Goal: Information Seeking & Learning: Learn about a topic

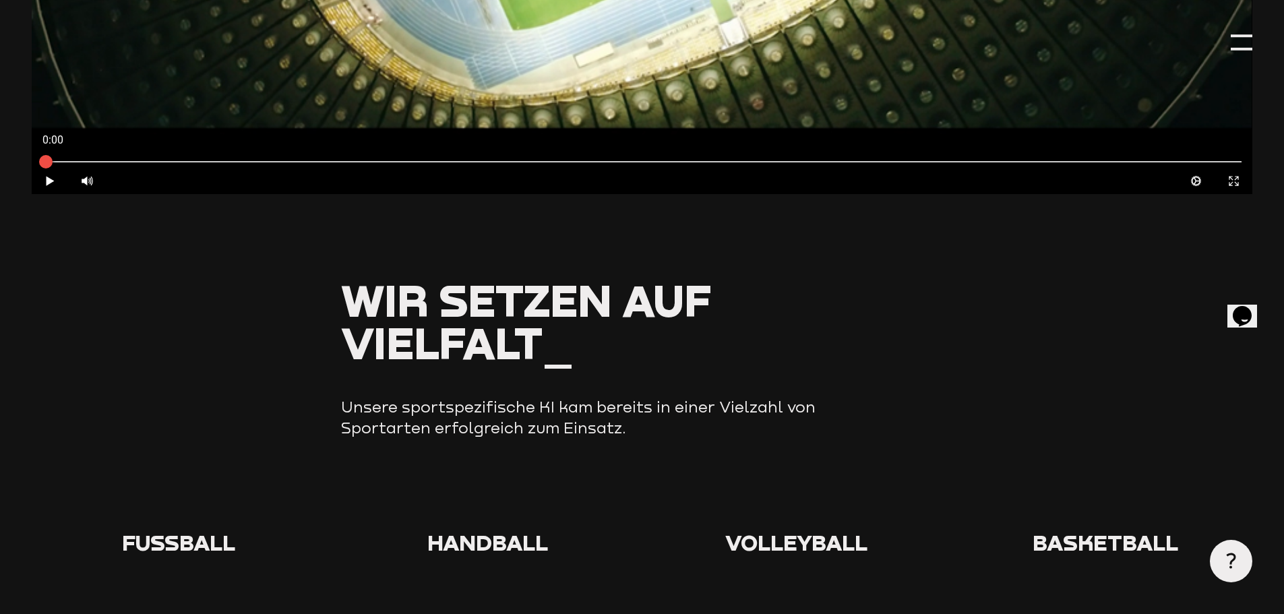
scroll to position [809, 0]
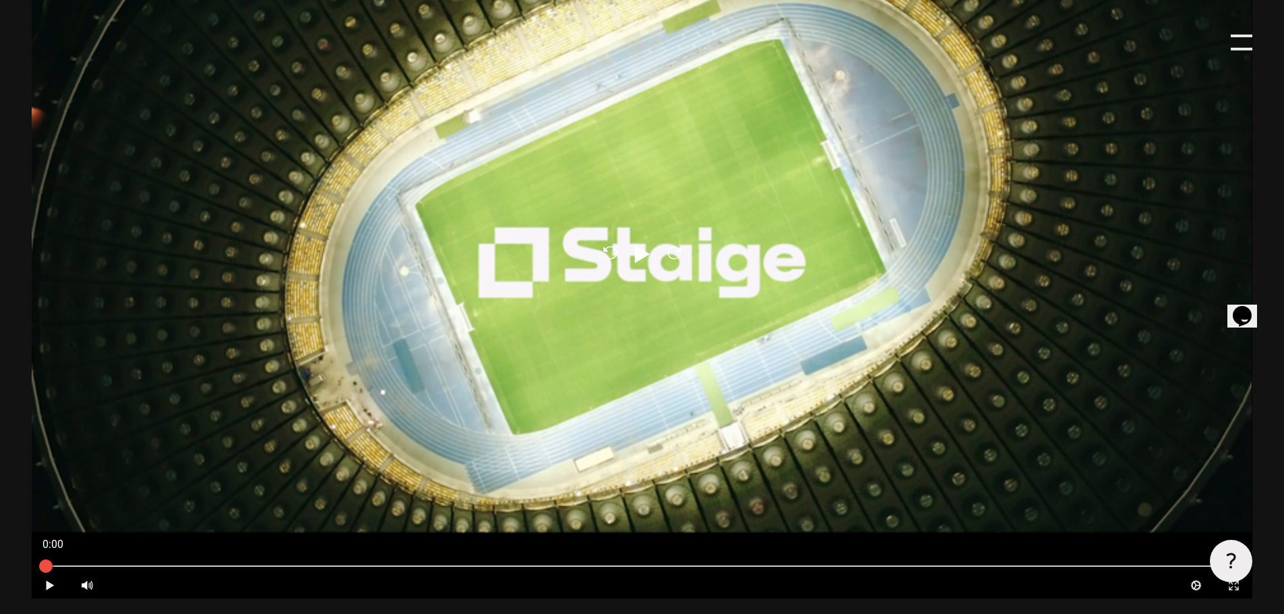
click at [49, 587] on icon at bounding box center [50, 584] width 8 height 9
type input "0.8"
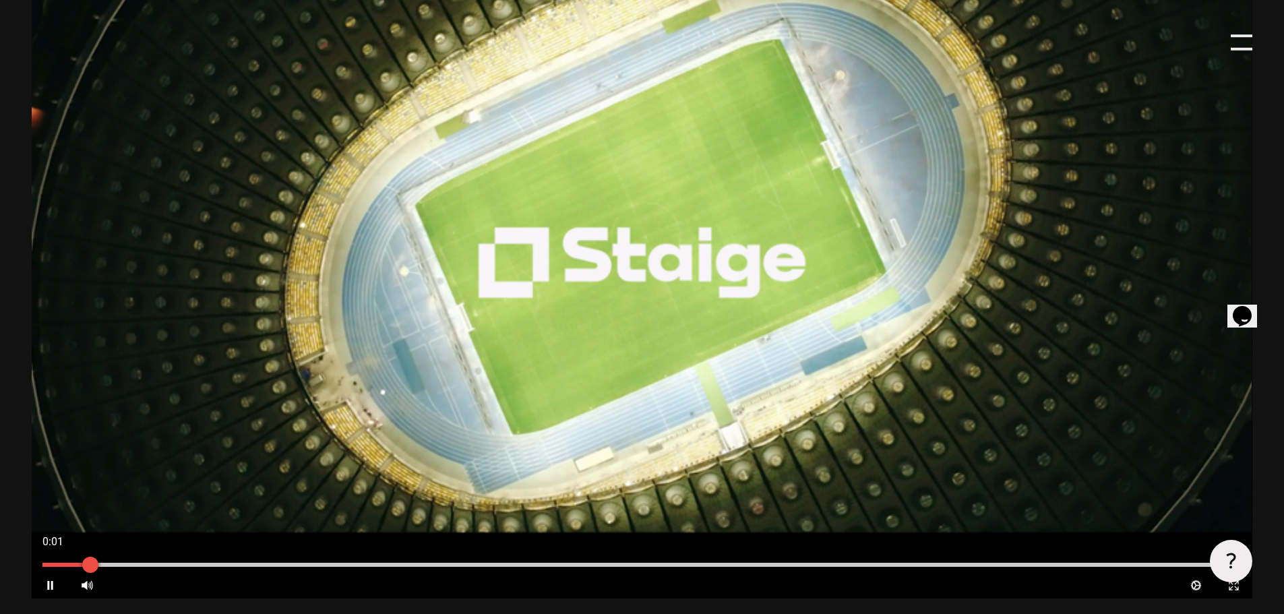
click at [218, 562] on div at bounding box center [642, 564] width 1220 height 15
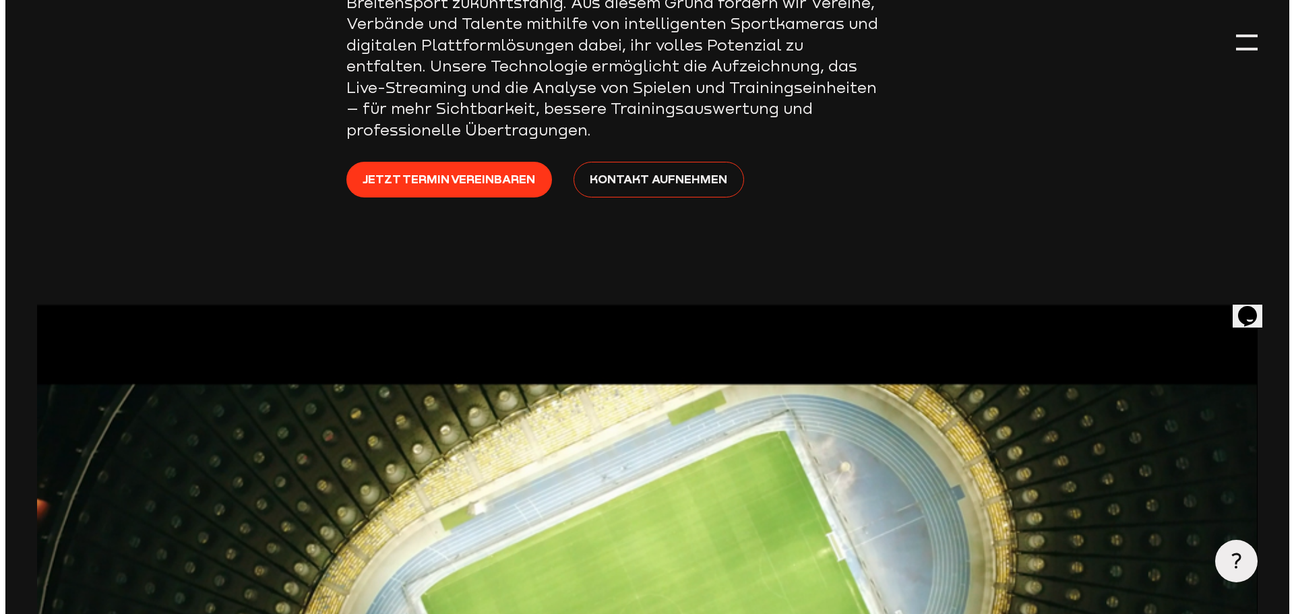
scroll to position [202, 0]
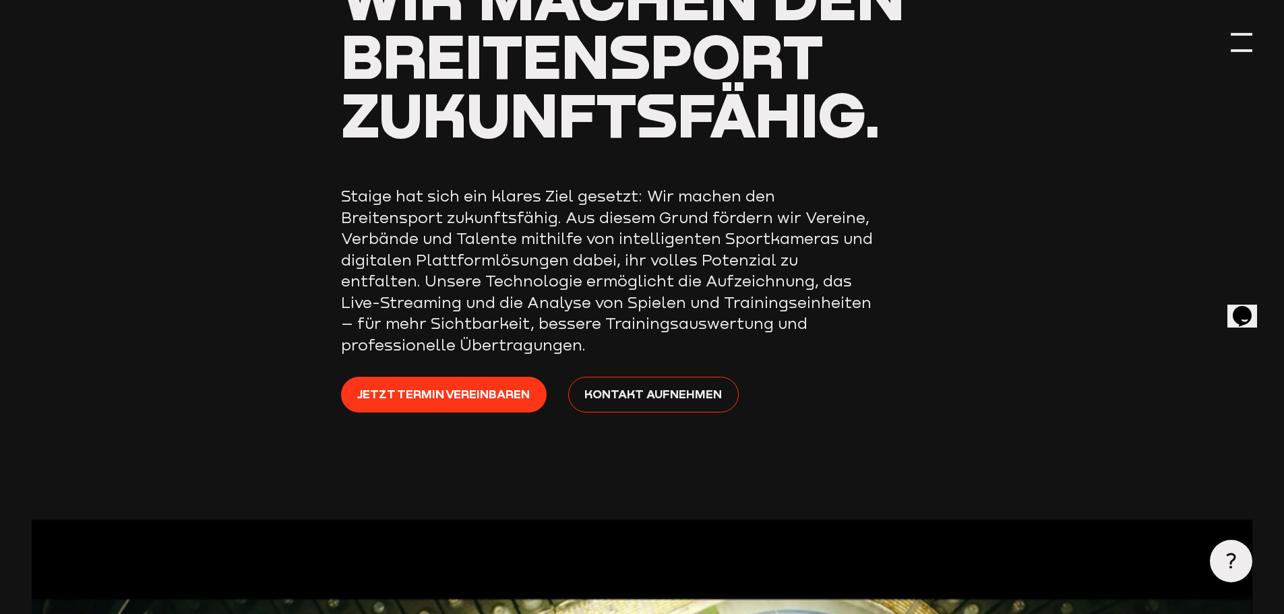
click at [1239, 48] on div at bounding box center [1241, 43] width 22 height 22
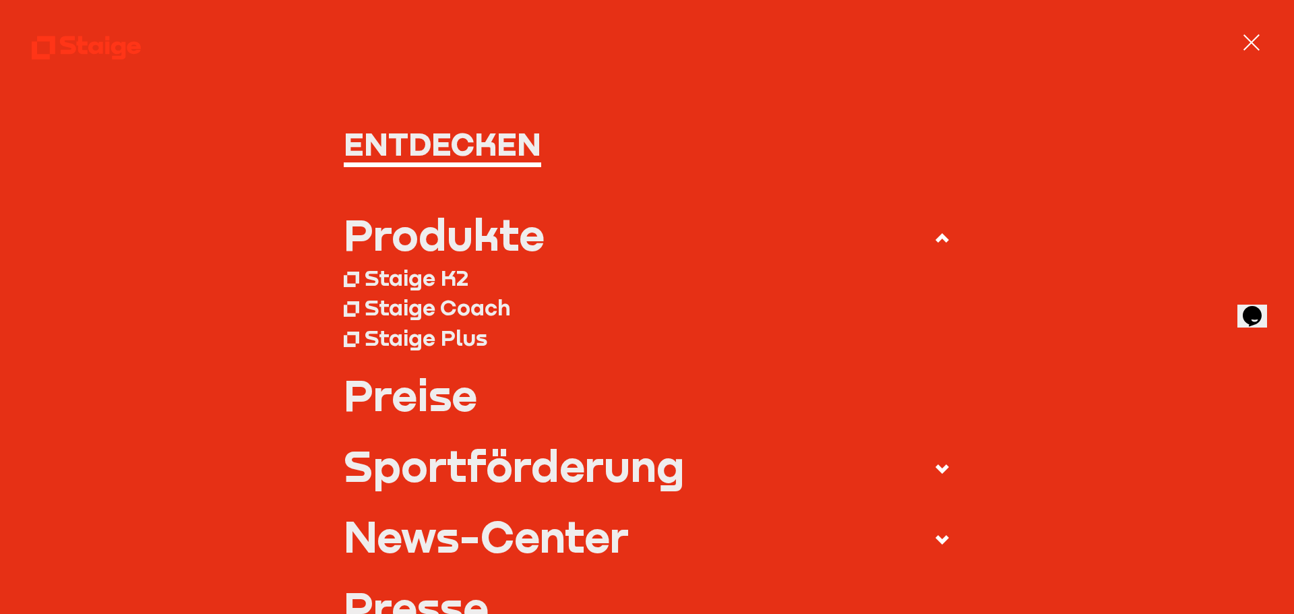
click at [409, 395] on link "Preise" at bounding box center [647, 394] width 607 height 42
